Goal: Transaction & Acquisition: Purchase product/service

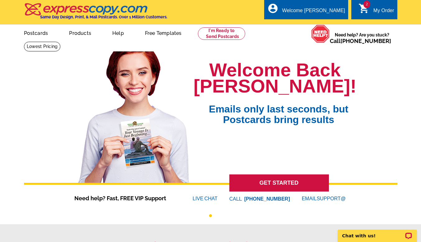
click at [384, 12] on div "My Order" at bounding box center [383, 12] width 21 height 9
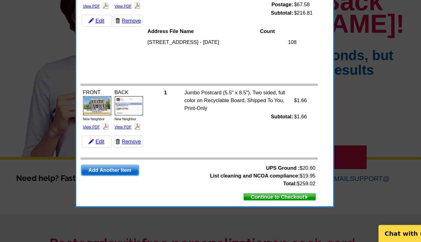
scroll to position [4, 0]
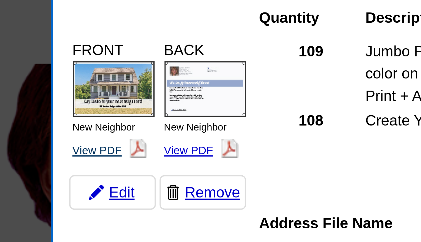
click at [129, 70] on link "View PDF" at bounding box center [129, 69] width 12 height 3
click at [155, 53] on img at bounding box center [156, 54] width 21 height 14
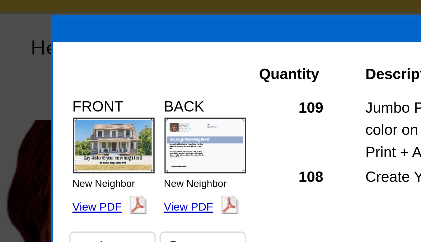
scroll to position [0, 0]
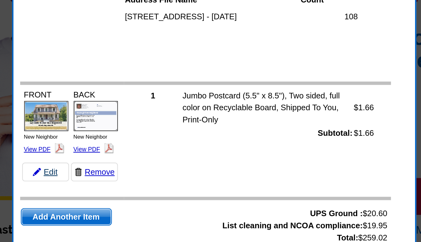
click at [133, 172] on link "Edit" at bounding box center [133, 171] width 22 height 9
click at [135, 172] on link "Edit" at bounding box center [133, 171] width 22 height 9
click at [137, 173] on link "Edit" at bounding box center [133, 171] width 22 height 9
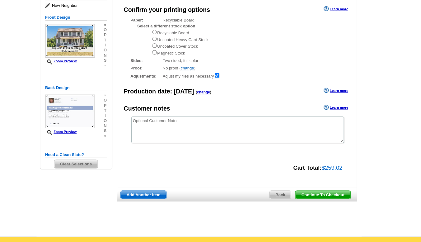
scroll to position [60, 0]
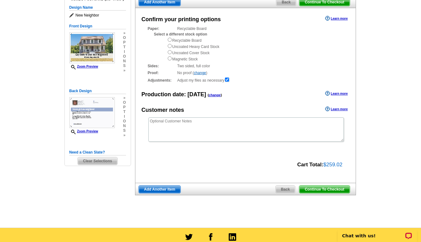
click at [335, 190] on span "Continue To Checkout" at bounding box center [324, 188] width 50 height 7
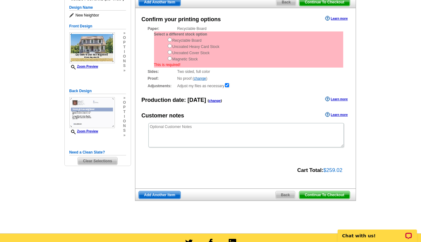
scroll to position [59, 0]
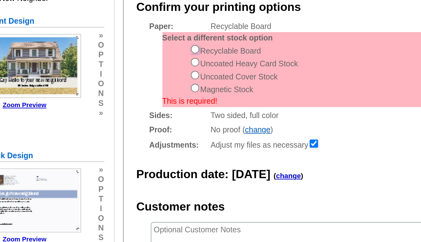
click at [170, 42] on input "radio" at bounding box center [170, 41] width 4 height 4
radio input "true"
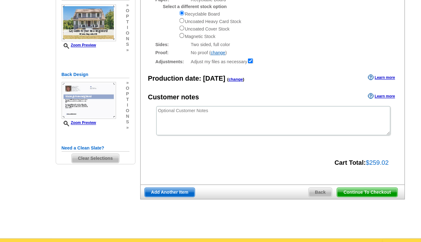
scroll to position [61, 0]
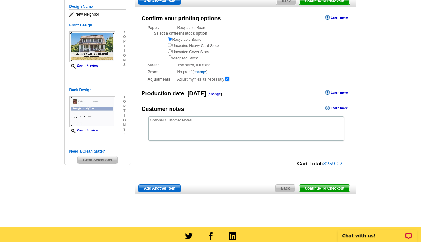
click at [330, 191] on span "Continue To Checkout" at bounding box center [324, 187] width 50 height 7
click at [335, 189] on span "Continue To Checkout" at bounding box center [324, 187] width 50 height 7
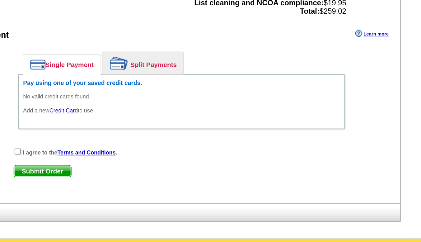
scroll to position [378, 0]
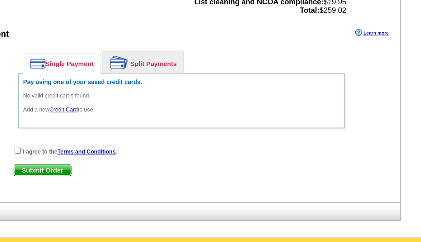
click at [97, 181] on input "checkbox" at bounding box center [97, 180] width 4 height 4
checkbox input "true"
click at [127, 154] on link "Credit Card" at bounding box center [127, 152] width 19 height 4
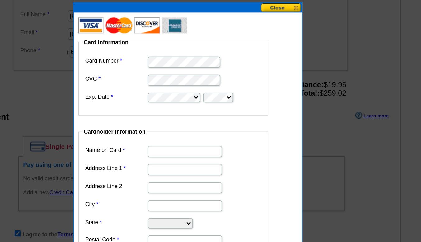
scroll to position [399, 0]
